Goal: Task Accomplishment & Management: Manage account settings

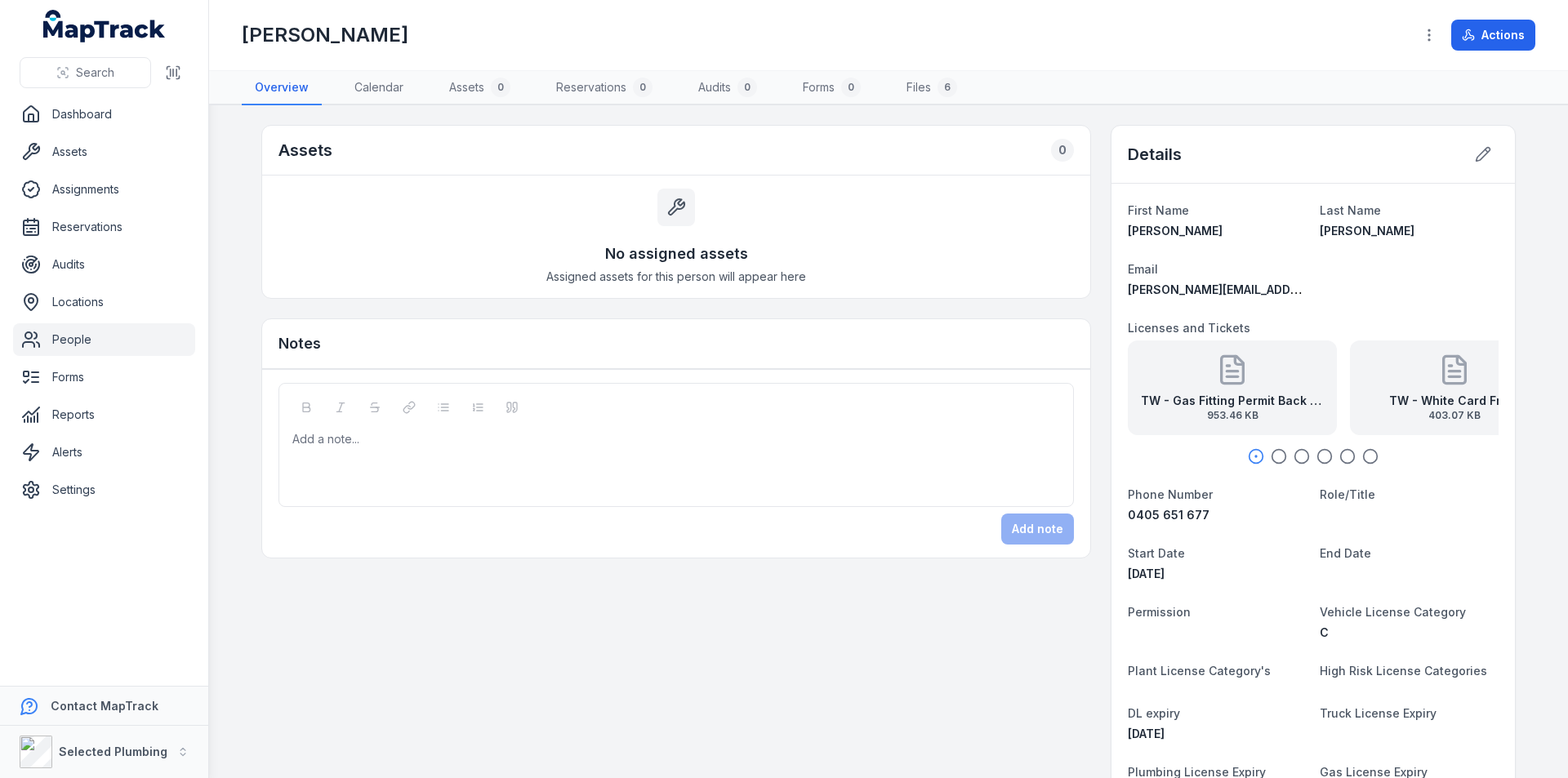
click at [1275, 458] on icon "button" at bounding box center [1278, 456] width 16 height 16
click at [1299, 458] on icon "button" at bounding box center [1301, 456] width 16 height 16
click at [1317, 456] on icon "button" at bounding box center [1324, 456] width 16 height 16
click at [1339, 453] on icon "button" at bounding box center [1347, 456] width 16 height 16
click at [1368, 456] on icon "button" at bounding box center [1370, 456] width 16 height 16
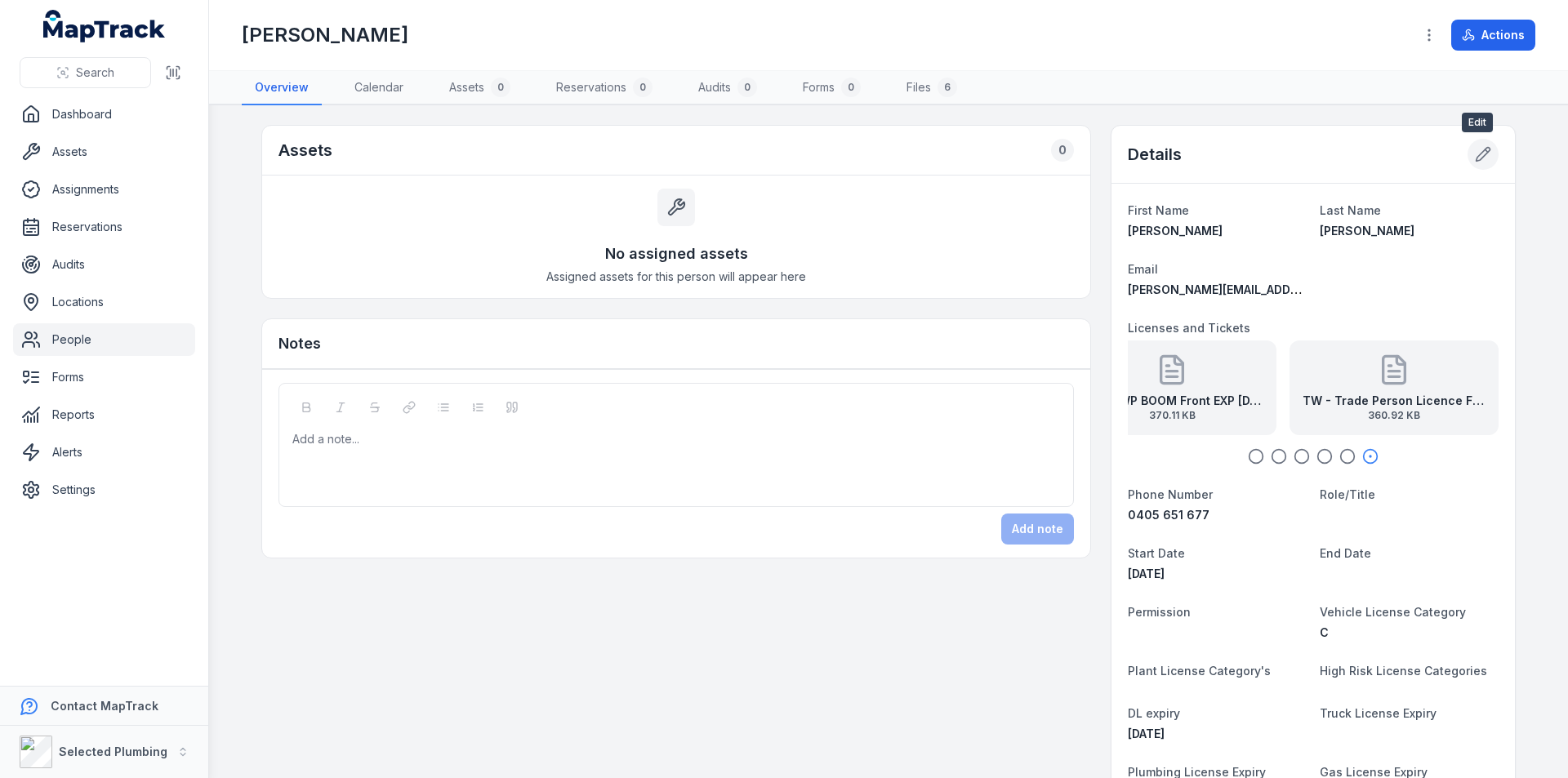
click at [1481, 160] on icon at bounding box center [1482, 154] width 16 height 16
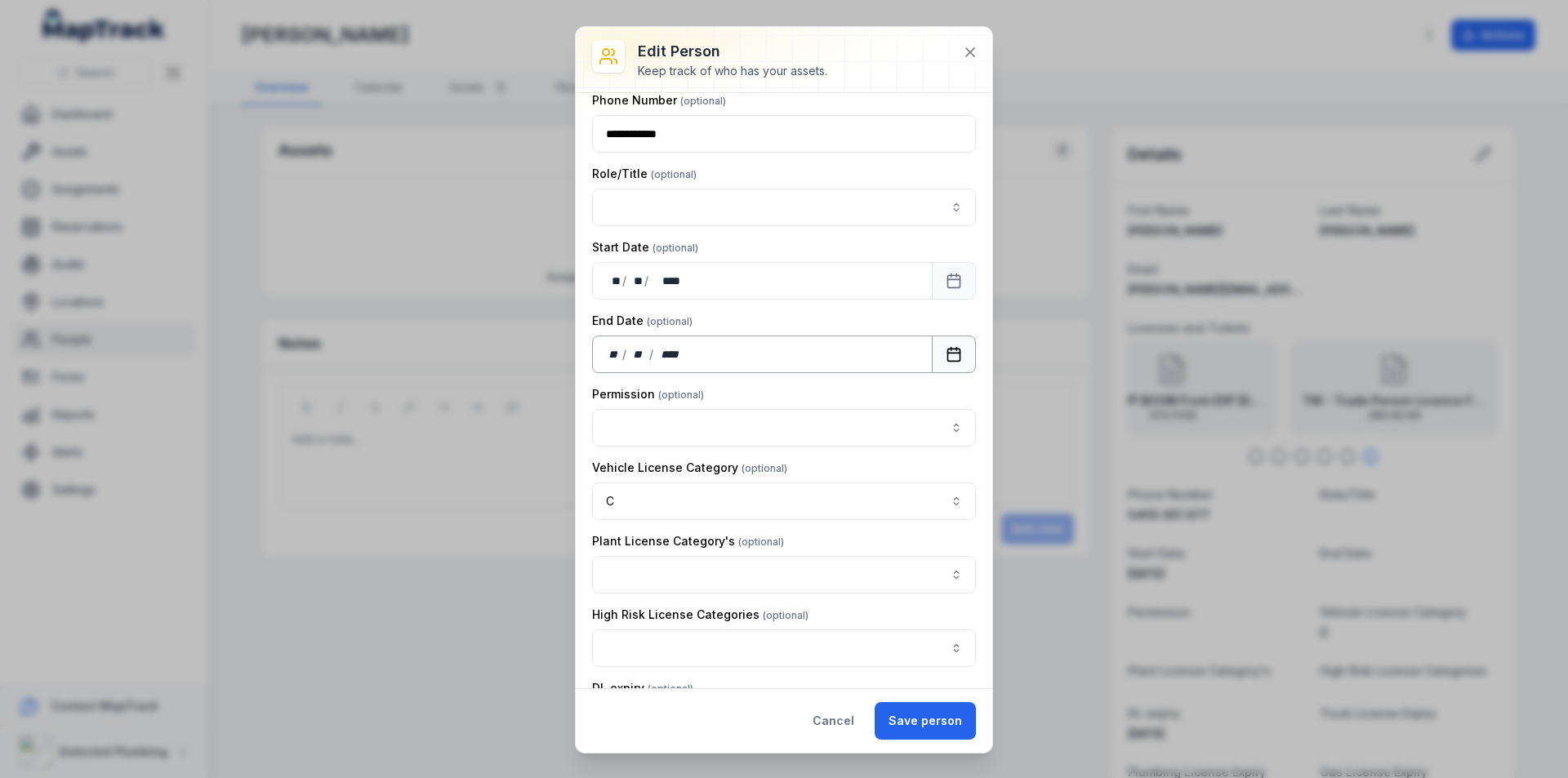
scroll to position [545, 0]
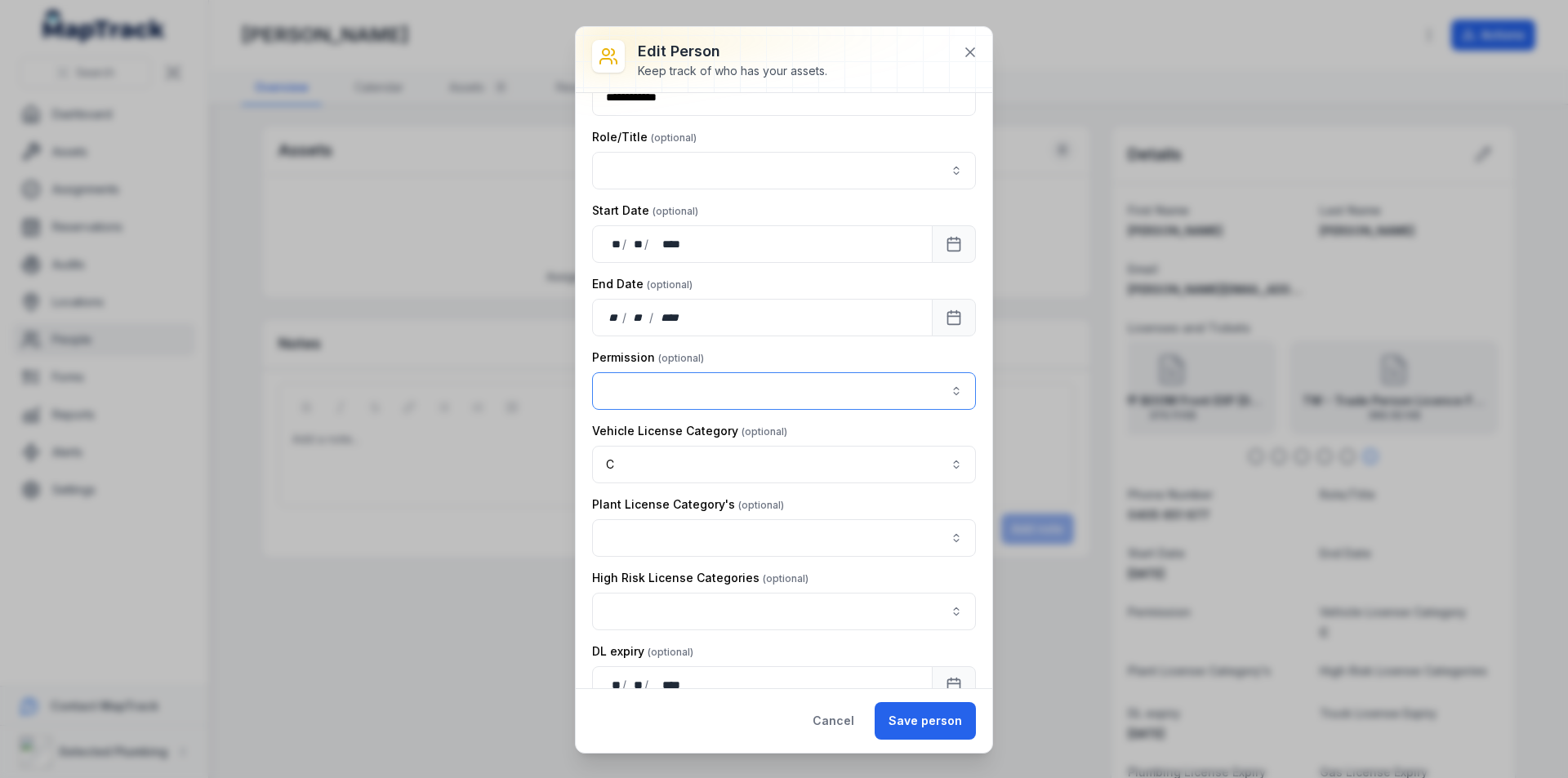
click at [705, 405] on button "button" at bounding box center [784, 391] width 384 height 37
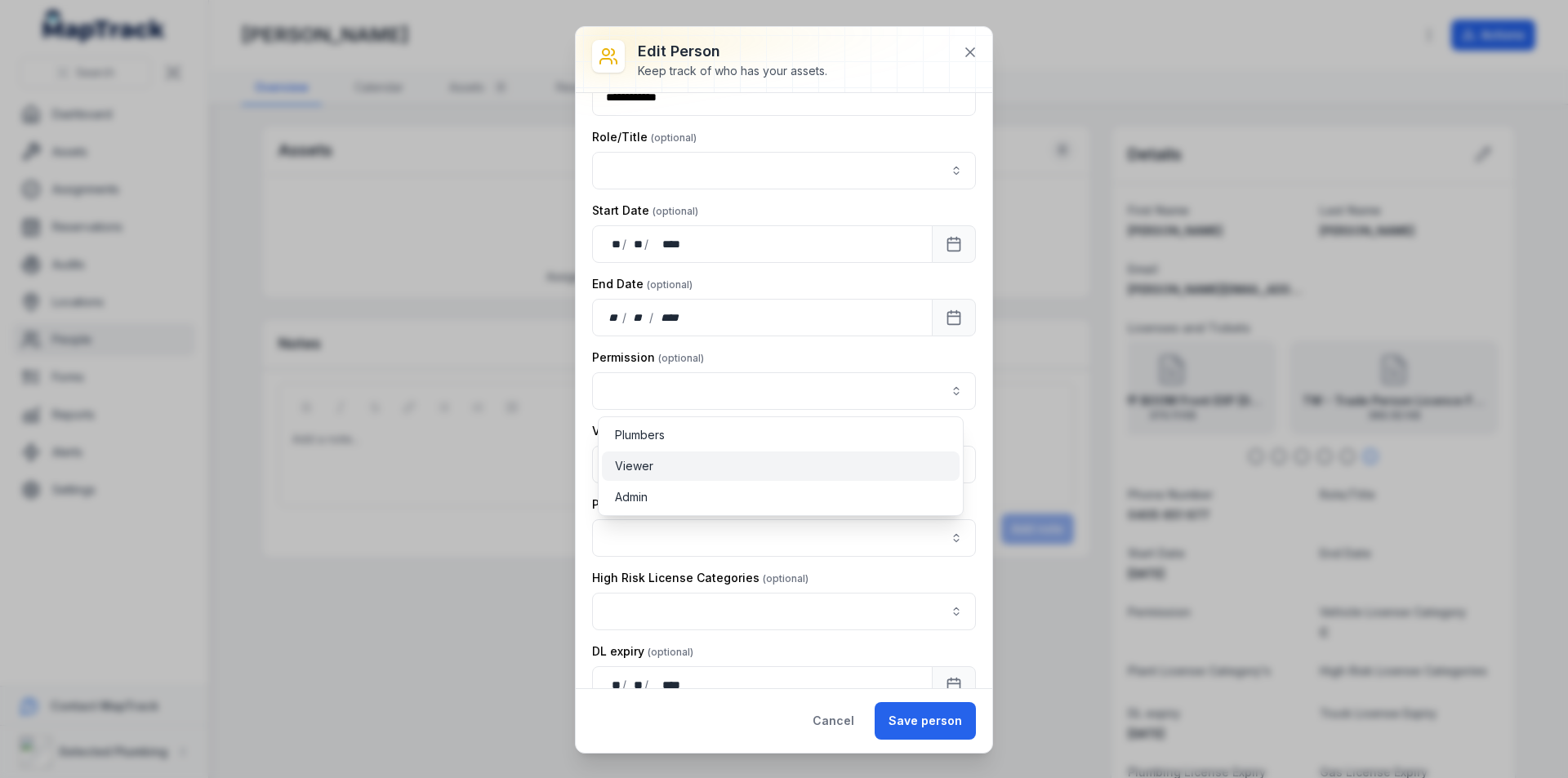
click at [654, 466] on div "Viewer" at bounding box center [780, 466] width 332 height 16
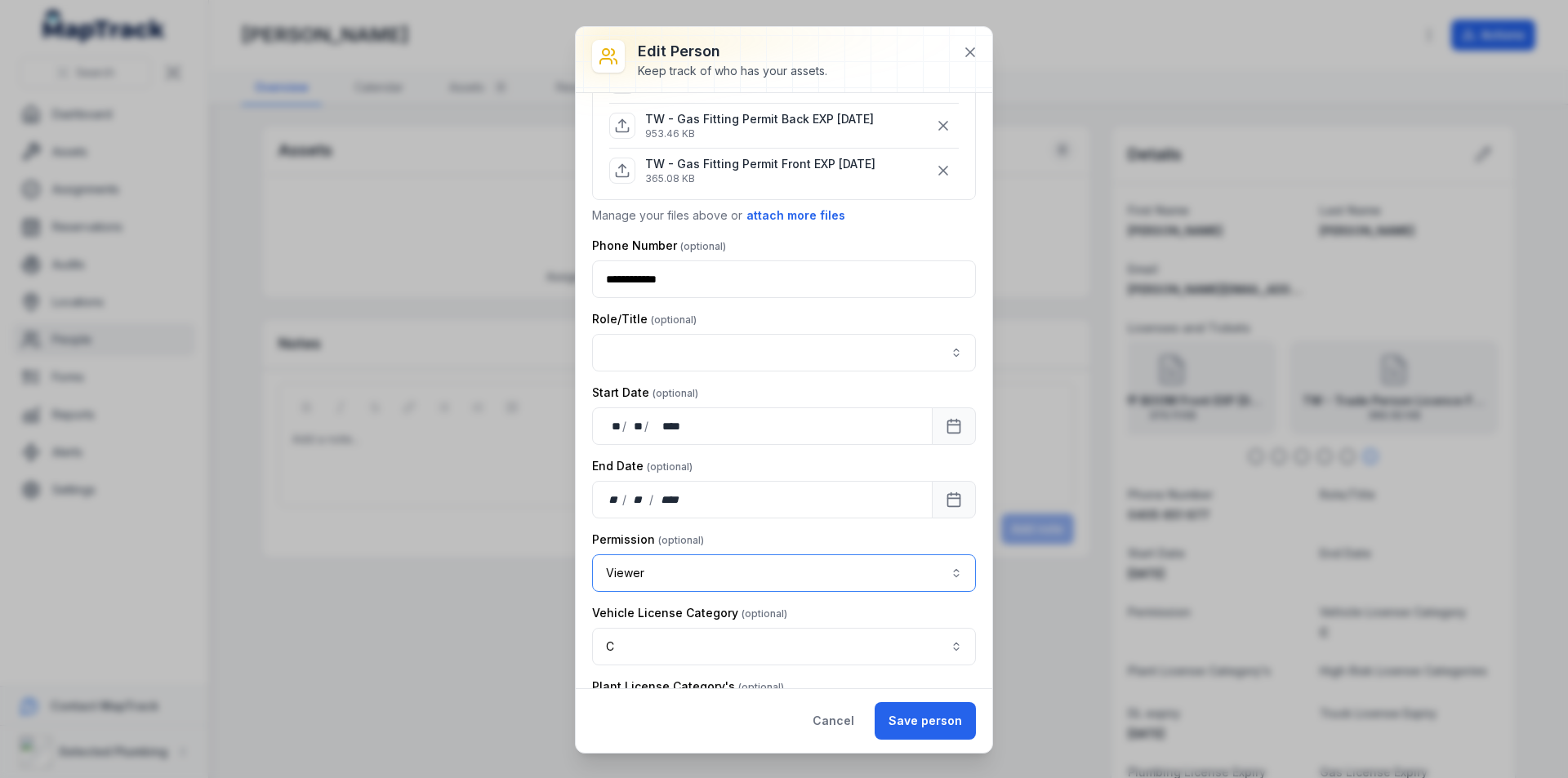
scroll to position [327, 0]
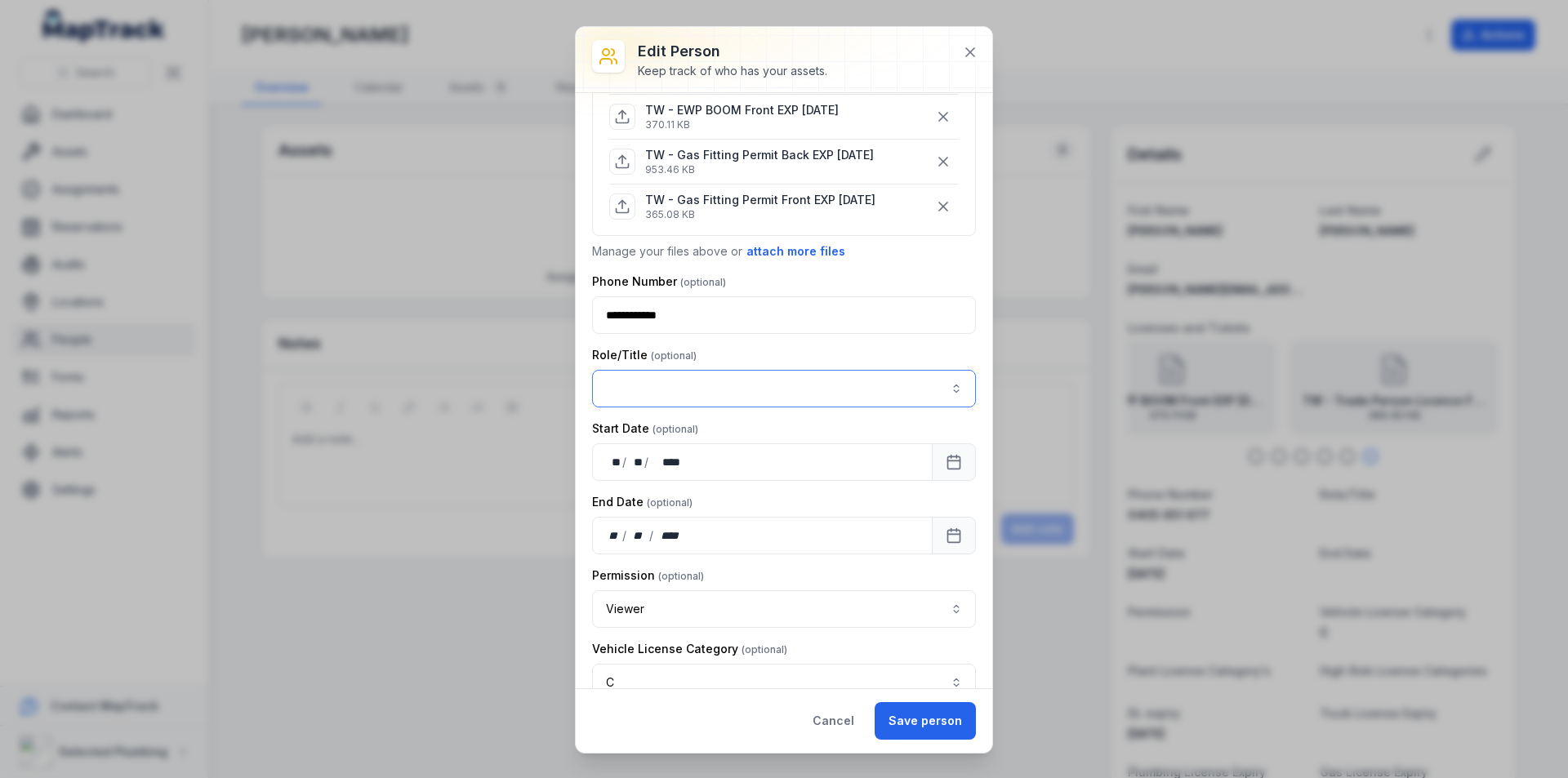
click at [745, 378] on button "button" at bounding box center [784, 389] width 384 height 37
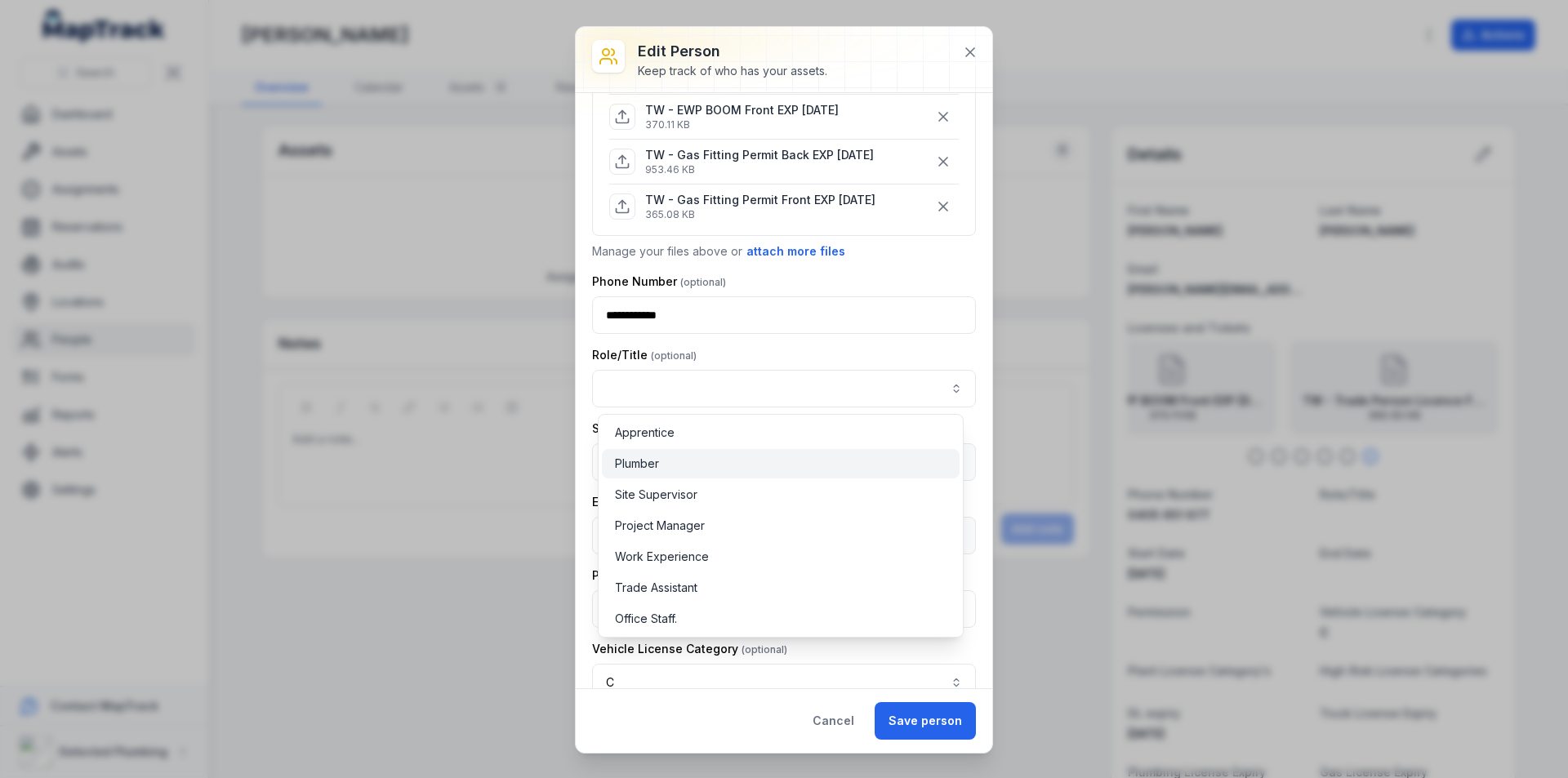
click at [663, 464] on div "Plumber" at bounding box center [780, 463] width 332 height 16
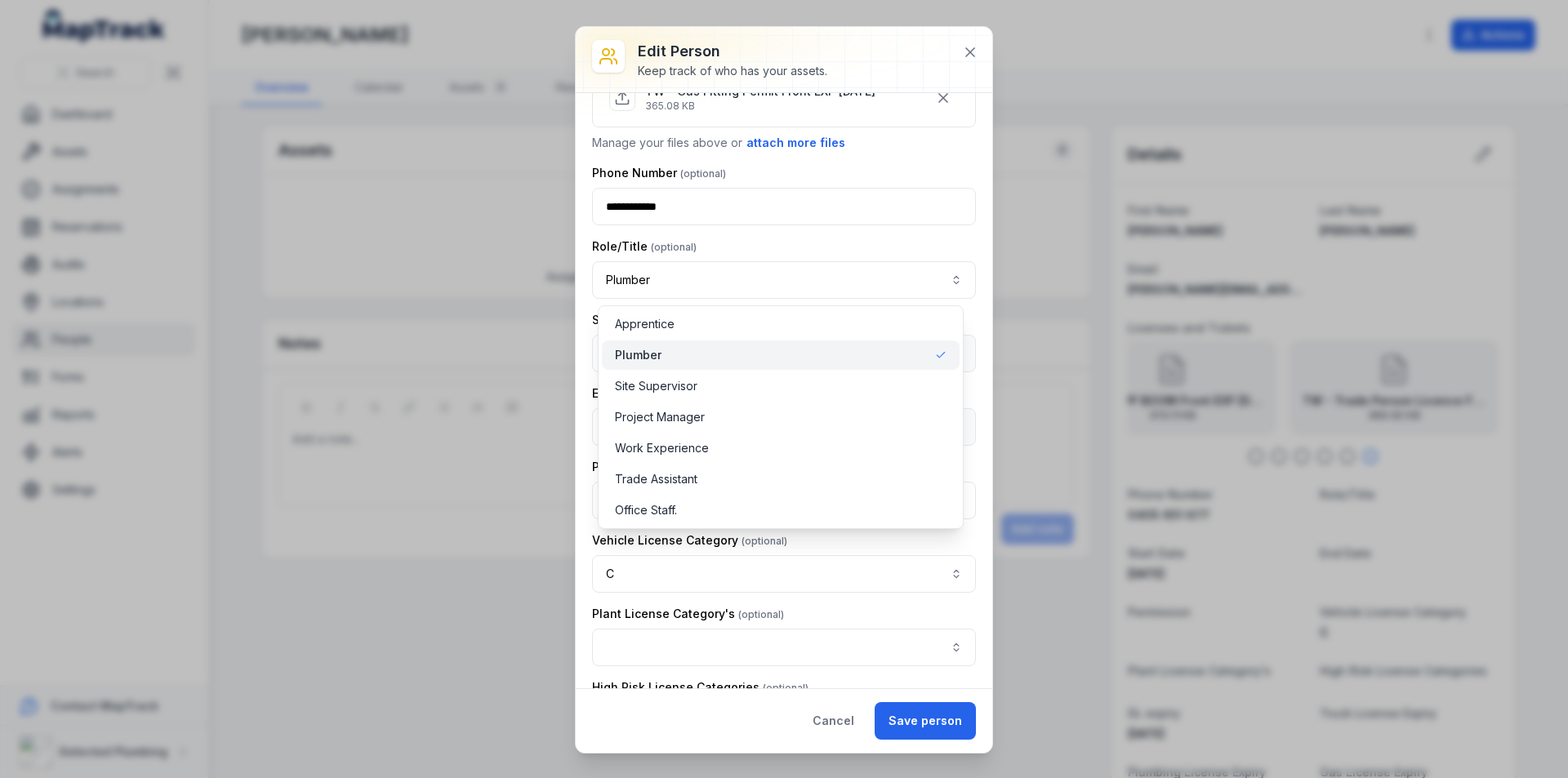
click at [971, 162] on div "**********" at bounding box center [784, 390] width 417 height 595
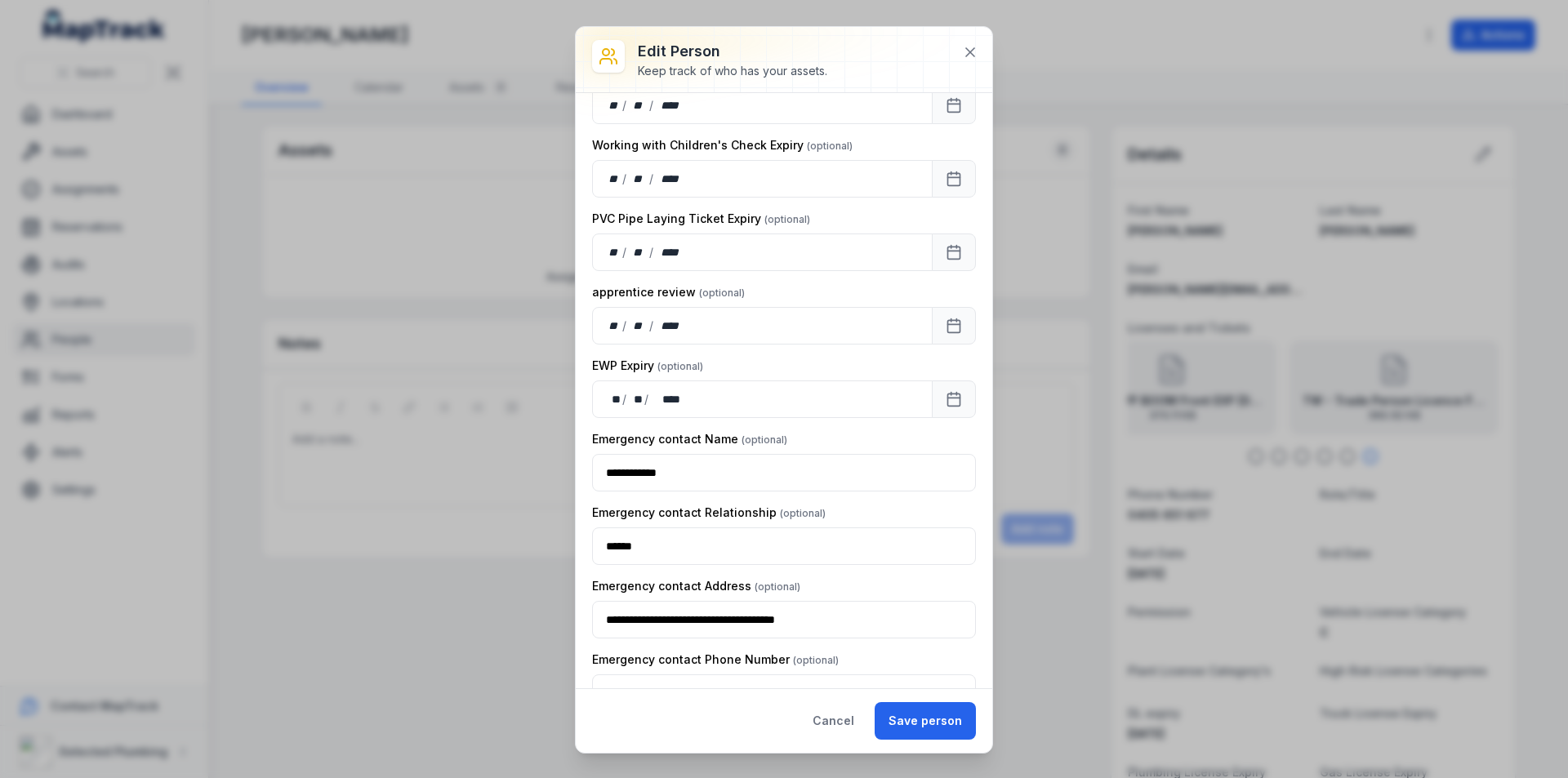
scroll to position [1606, 0]
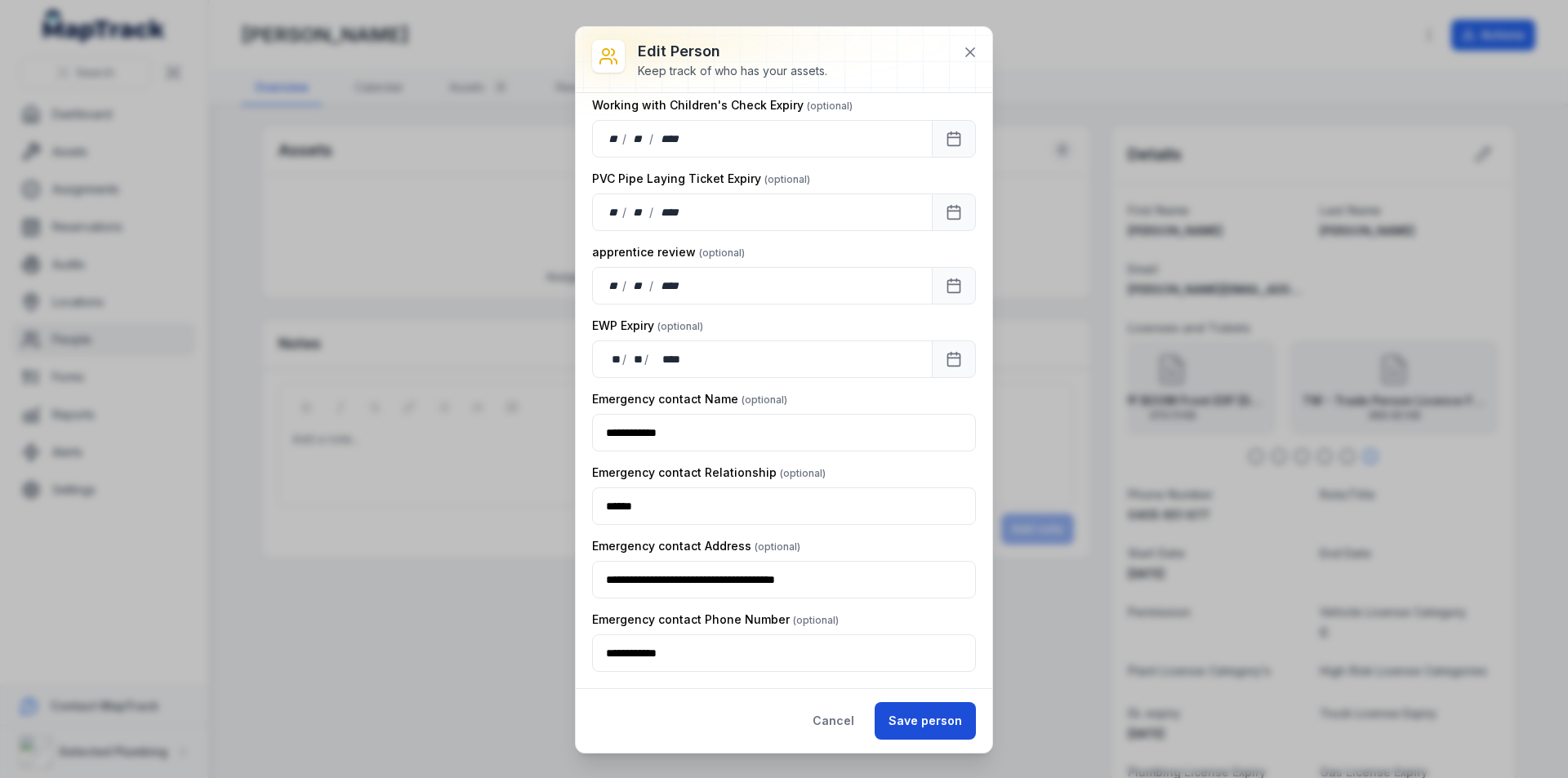
click at [927, 724] on button "Save person" at bounding box center [925, 721] width 101 height 37
